Goal: Book appointment/travel/reservation

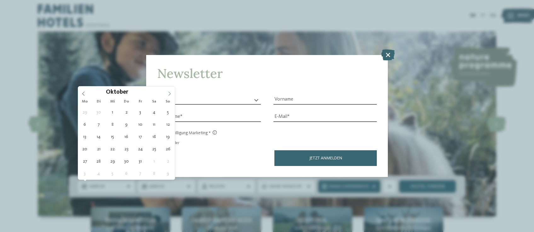
click at [171, 93] on icon at bounding box center [169, 94] width 4 height 4
type div "[DATE]"
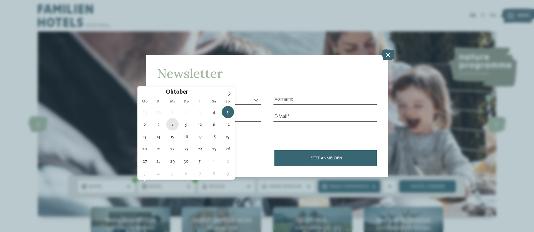
type div "[DATE]"
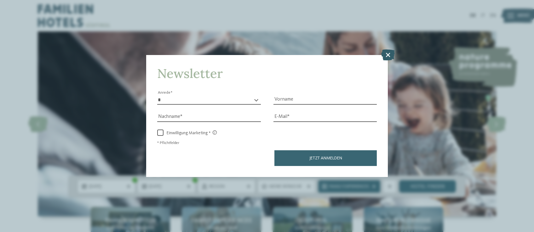
click at [391, 49] on icon at bounding box center [388, 54] width 14 height 11
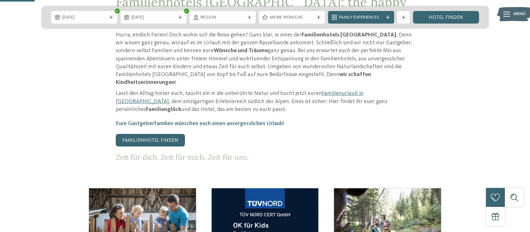
scroll to position [123, 0]
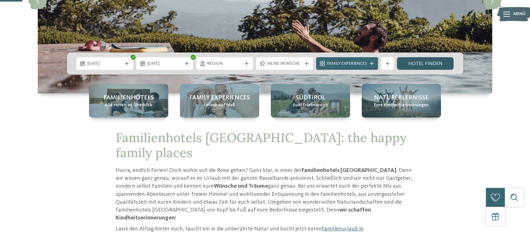
click at [443, 63] on link "Hotel finden" at bounding box center [425, 63] width 57 height 13
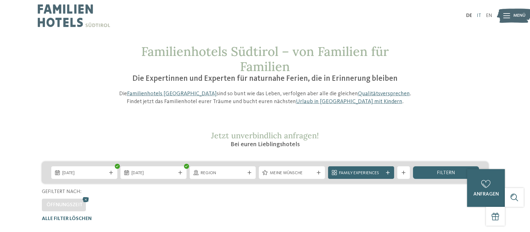
click at [478, 15] on link "IT" at bounding box center [479, 15] width 4 height 5
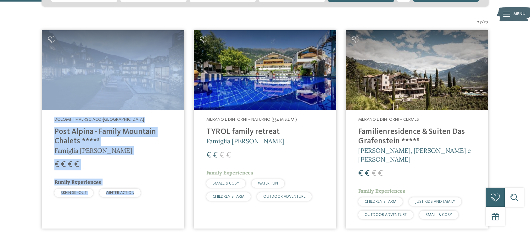
scroll to position [182, 0]
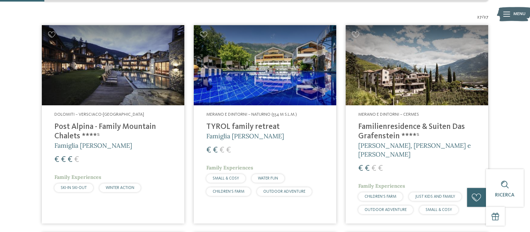
click at [190, 91] on article "Merano e dintorni – Naturno (554 m s.l.m.) TYROL family retreat Famiglia Brunne…" at bounding box center [265, 124] width 152 height 208
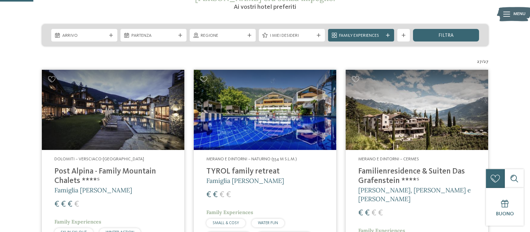
scroll to position [138, 0]
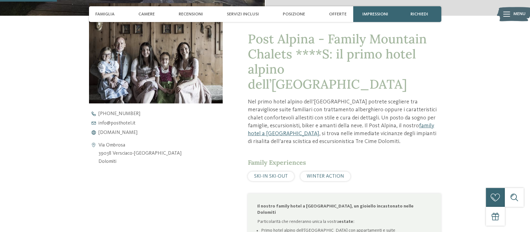
scroll to position [249, 0]
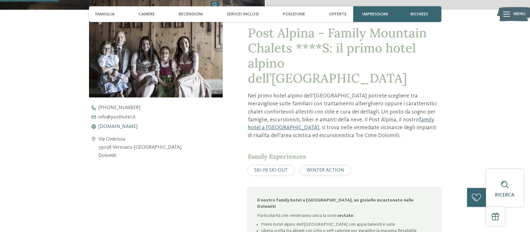
click at [128, 129] on span "www.postalpina.it" at bounding box center [118, 126] width 39 height 5
